Goal: Task Accomplishment & Management: Manage account settings

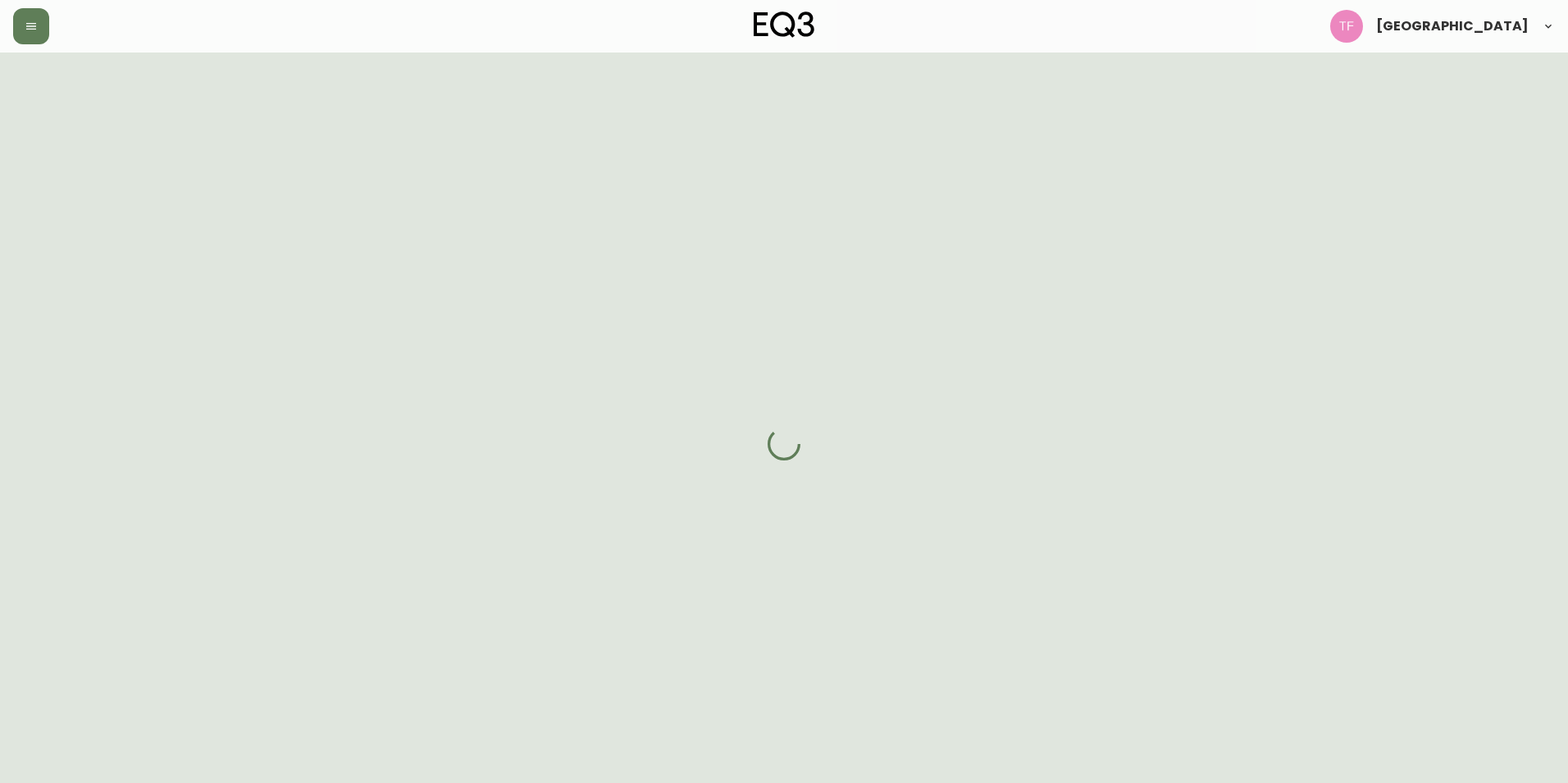
select select "BC"
select select "CA"
select select "CA_EN"
select select "Other"
select select "Interior Designer"
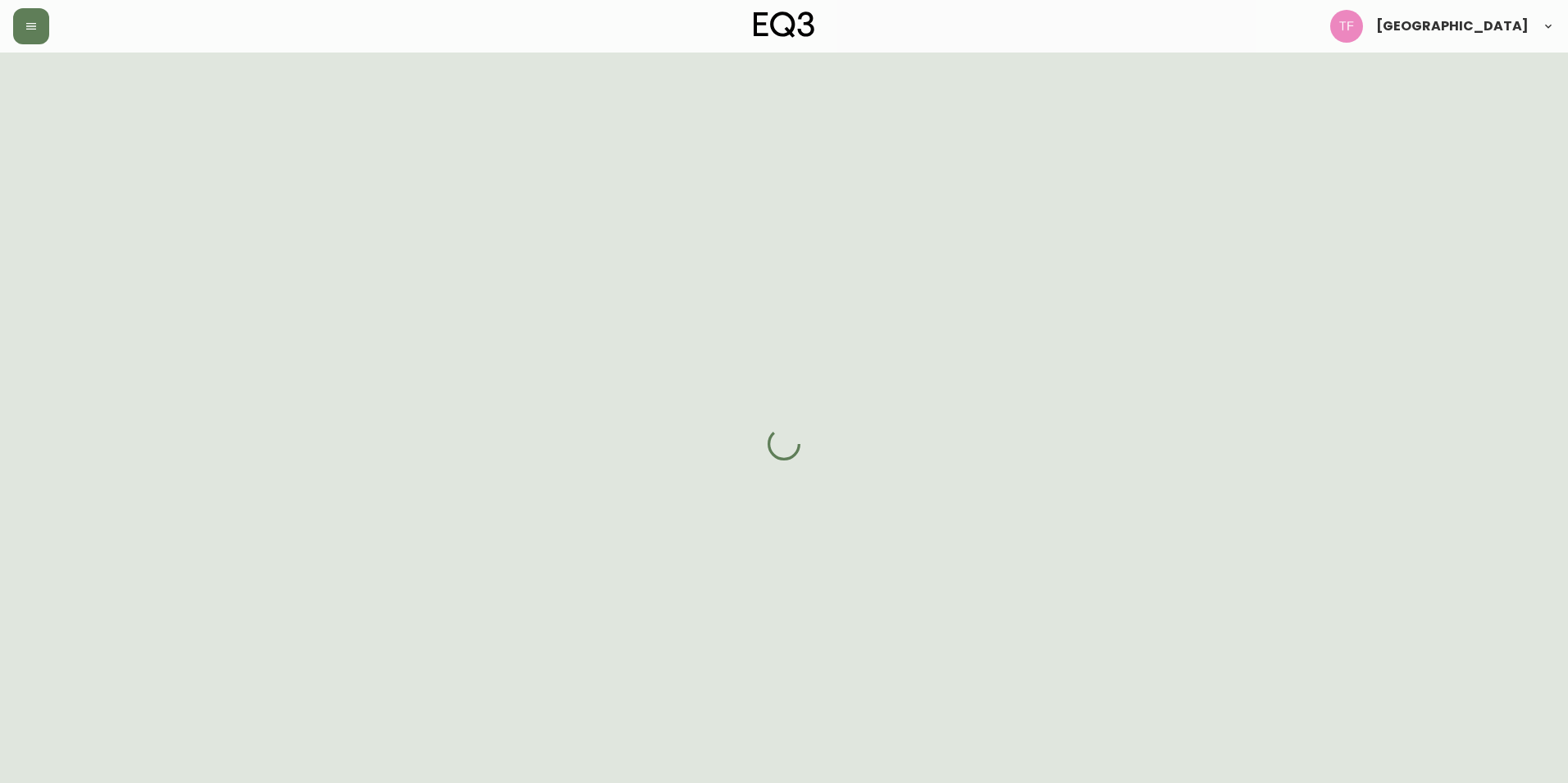
select select "cjw10z96p001r6gs00juufhhe"
select select "false"
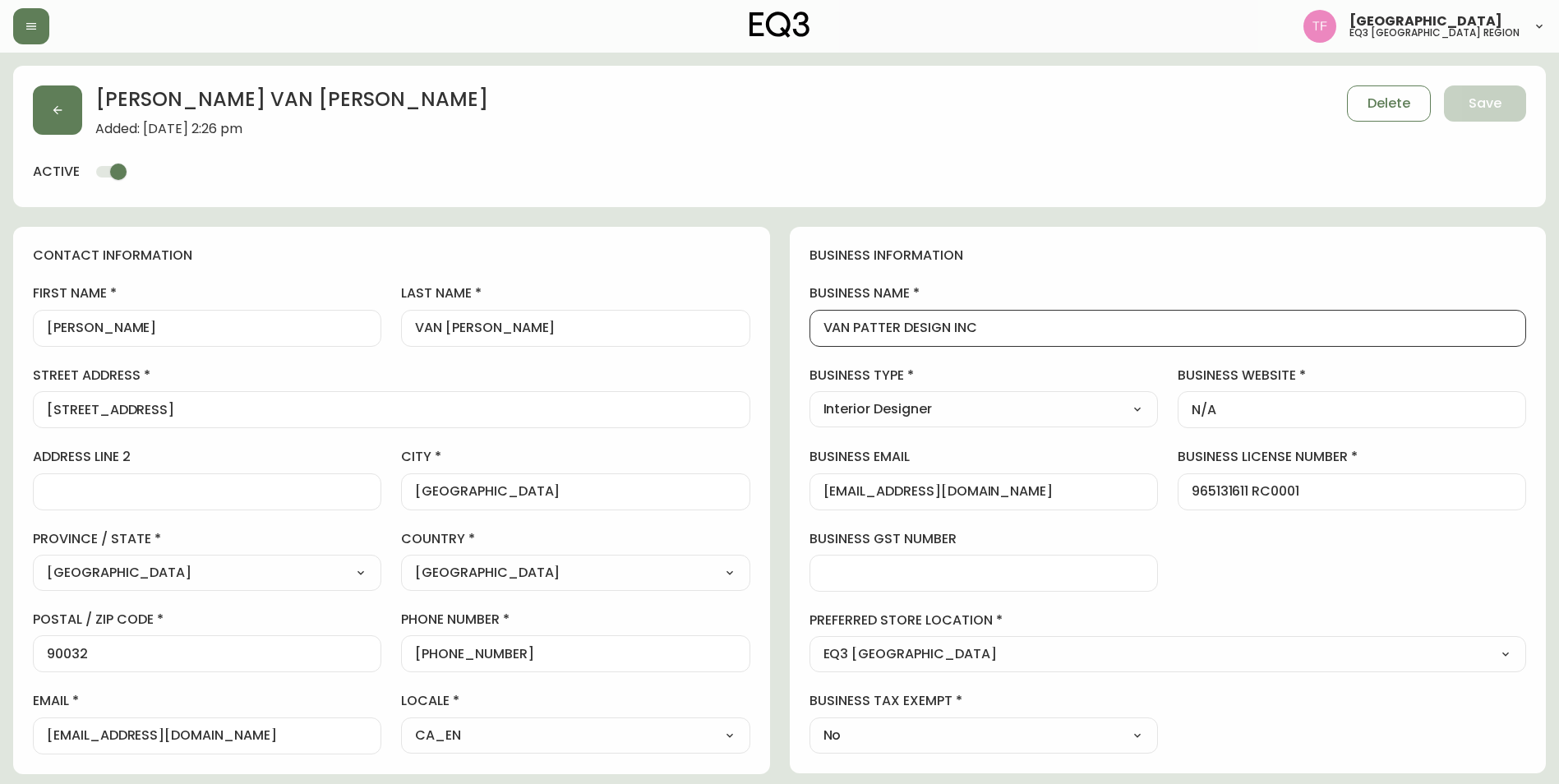
drag, startPoint x: 973, startPoint y: 328, endPoint x: 846, endPoint y: 328, distance: 127.0
click at [846, 328] on input "VAN PATTER DESIGN INC" at bounding box center [1168, 329] width 690 height 16
drag, startPoint x: 966, startPoint y: 328, endPoint x: 898, endPoint y: 333, distance: 68.2
click at [898, 333] on input "VAN PATTER DESIGN INC" at bounding box center [1168, 329] width 690 height 16
click at [933, 330] on input "VAN PATTER DESIGN INC" at bounding box center [1168, 329] width 690 height 16
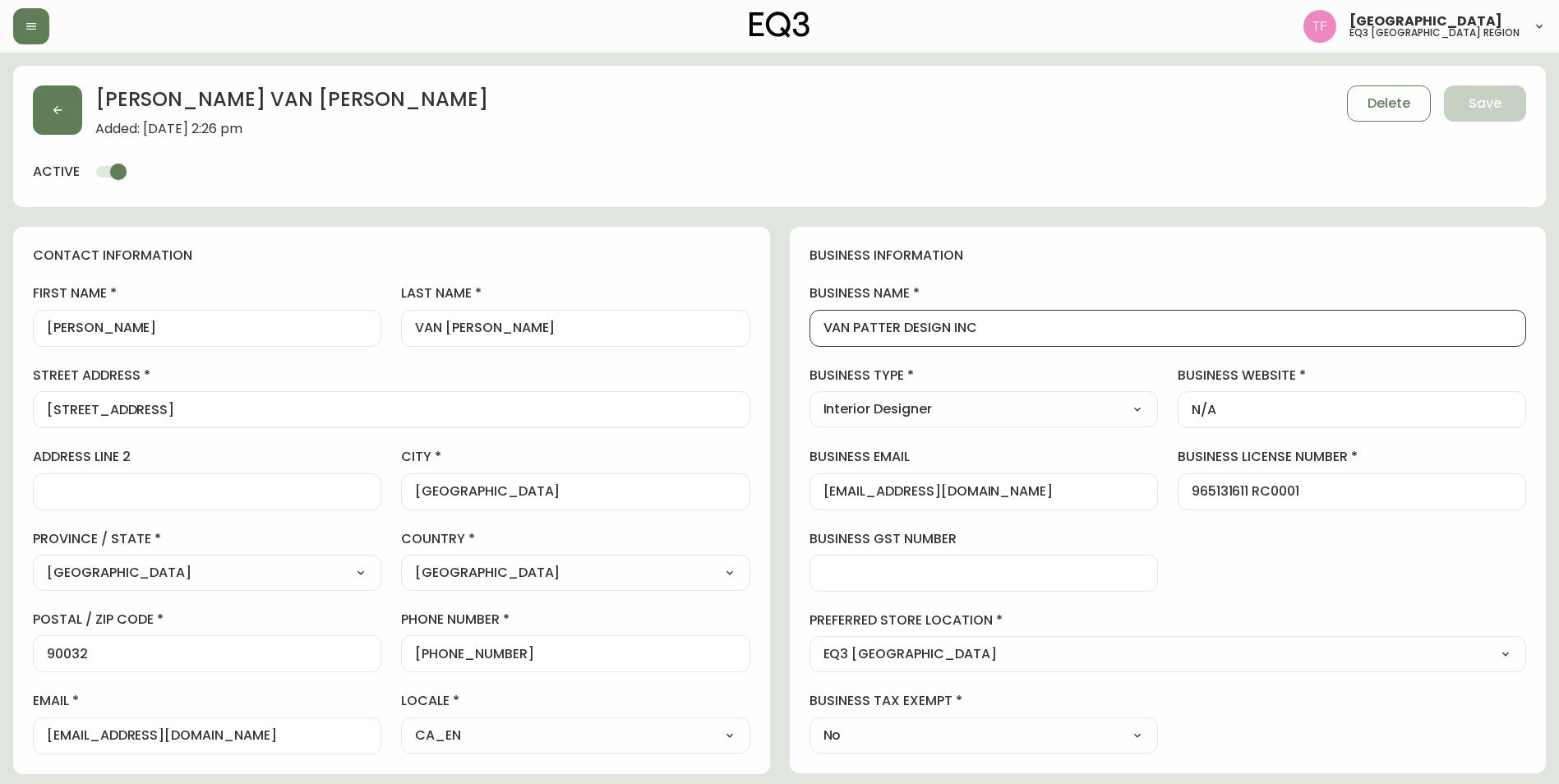
click at [933, 330] on input "VAN PATTER DESIGN INC" at bounding box center [1168, 329] width 690 height 16
